Goal: Task Accomplishment & Management: Manage account settings

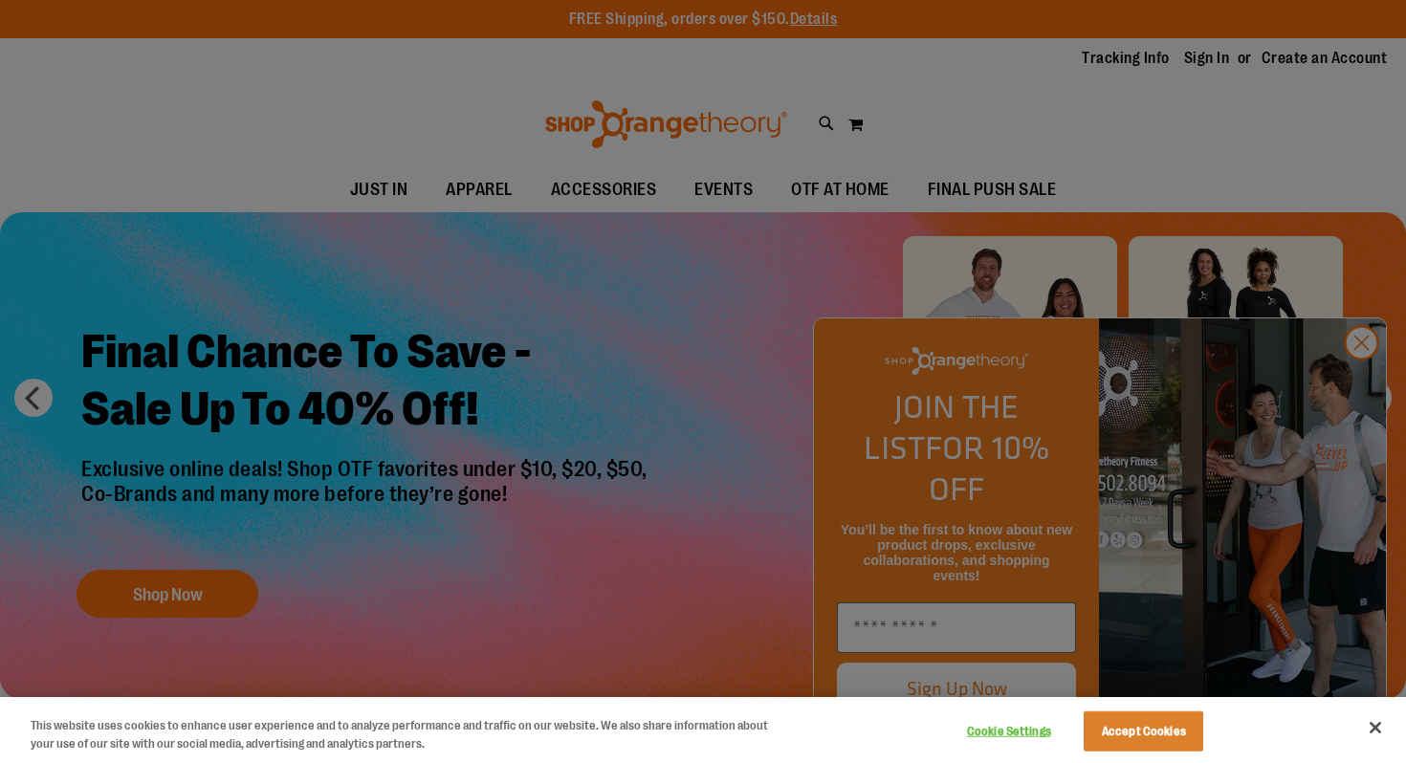
click at [1206, 63] on div at bounding box center [703, 381] width 1406 height 763
click at [1359, 384] on div at bounding box center [703, 381] width 1406 height 763
click at [1114, 741] on button "Accept Cookies" at bounding box center [1144, 732] width 120 height 40
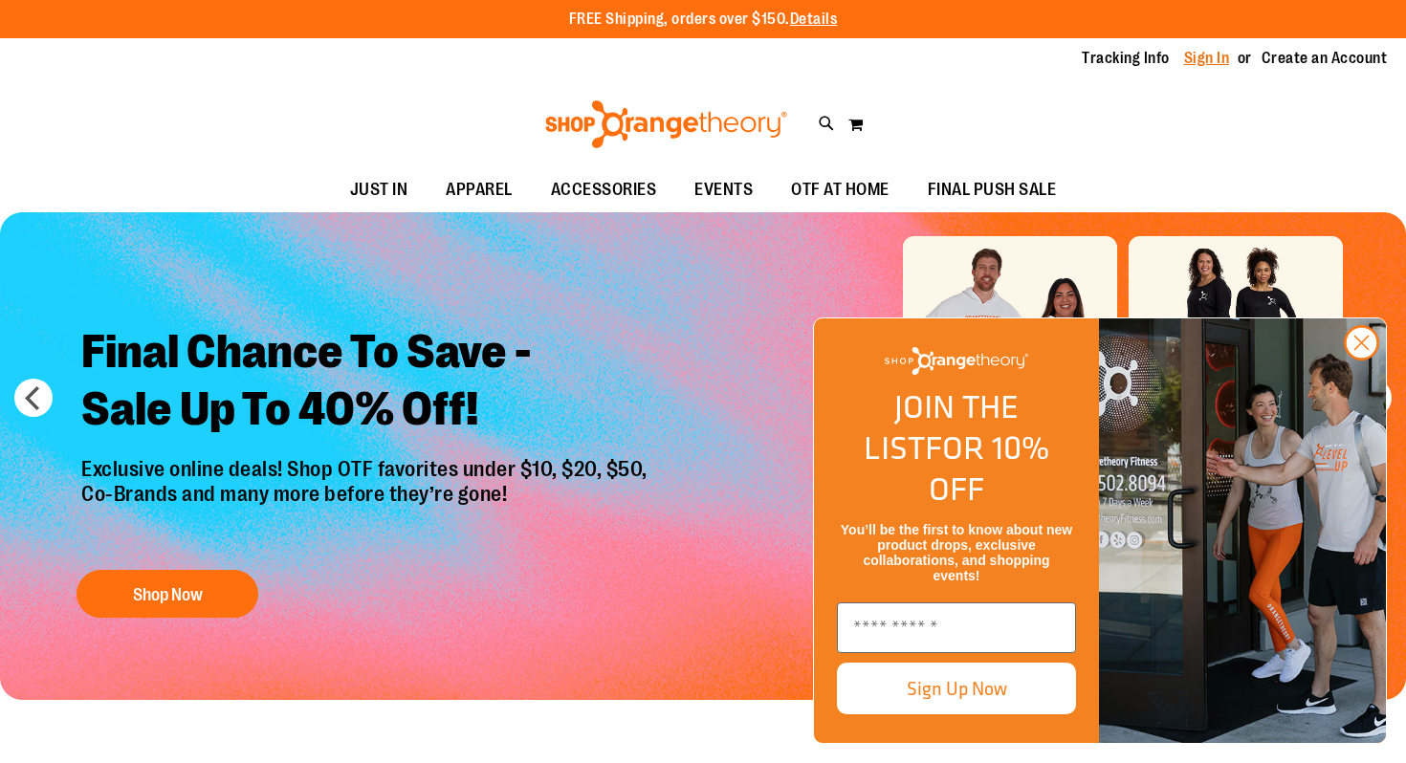
click at [1204, 63] on link "Sign In" at bounding box center [1207, 58] width 46 height 21
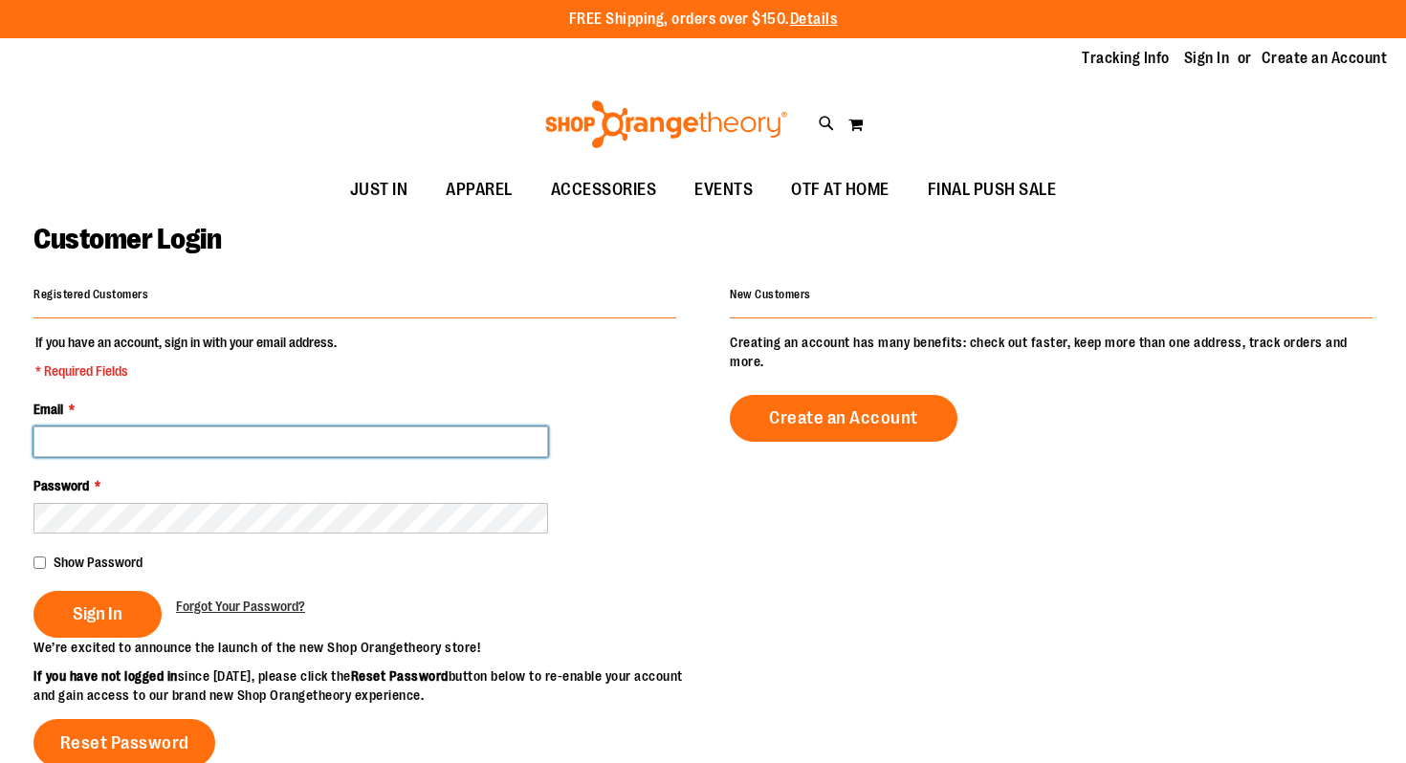
click at [406, 438] on input "Email *" at bounding box center [290, 442] width 515 height 31
type input "**********"
